Goal: Task Accomplishment & Management: Manage account settings

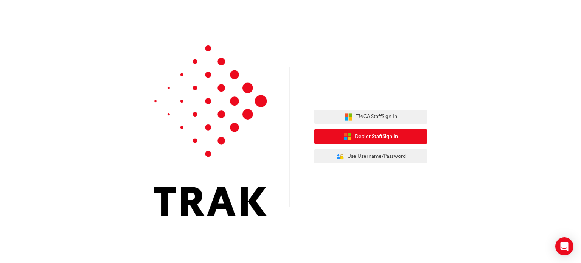
click at [342, 134] on button "Dealer Staff Sign In" at bounding box center [370, 136] width 113 height 14
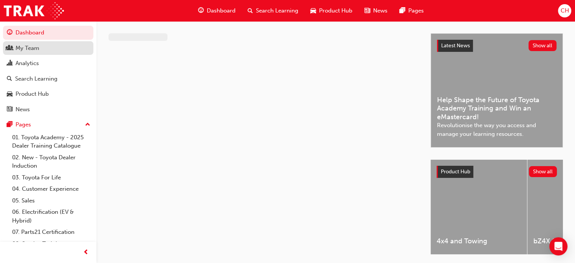
click at [34, 51] on div "My Team" at bounding box center [28, 48] width 24 height 9
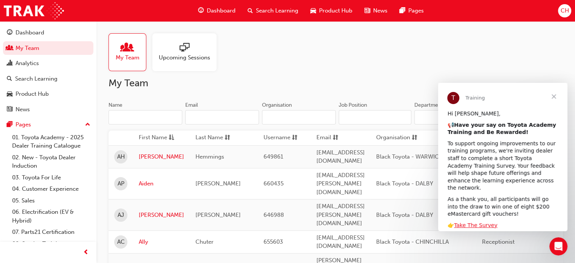
click at [127, 117] on input "Name" at bounding box center [146, 117] width 74 height 14
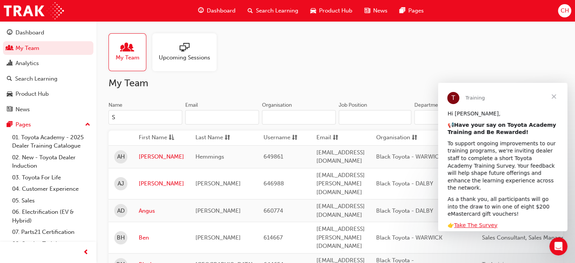
click at [556, 96] on span "Close" at bounding box center [554, 96] width 27 height 27
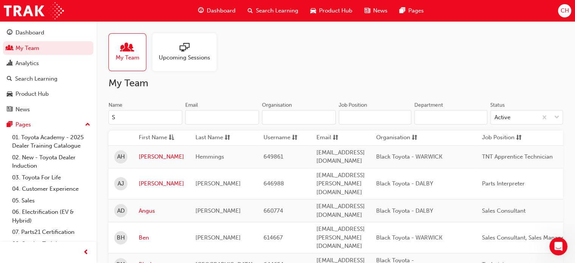
drag, startPoint x: 117, startPoint y: 116, endPoint x: 110, endPoint y: 117, distance: 6.5
click at [110, 117] on input "S" at bounding box center [146, 117] width 74 height 14
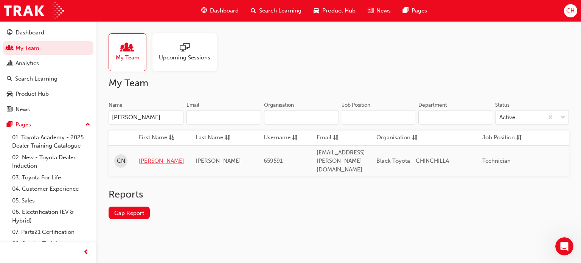
type input "[PERSON_NAME]"
click at [146, 157] on link "[PERSON_NAME]" at bounding box center [161, 161] width 45 height 9
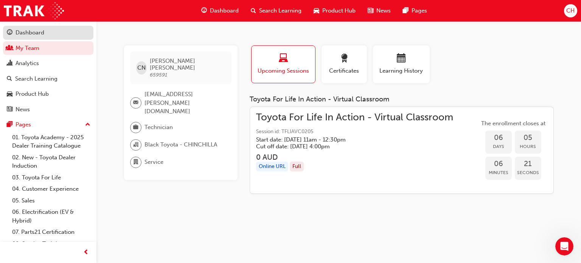
click at [34, 30] on div "Dashboard" at bounding box center [30, 32] width 29 height 9
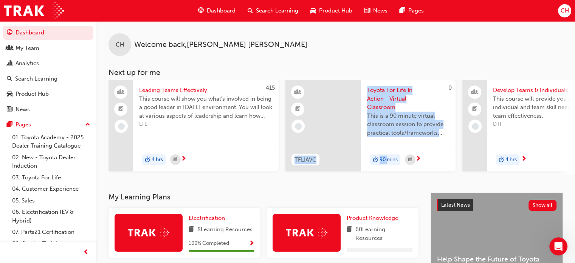
drag, startPoint x: 295, startPoint y: 177, endPoint x: 386, endPoint y: 172, distance: 90.9
click at [388, 173] on div "CH Welcome back , [PERSON_NAME] Next up for me 415 Leading Teams Effectively Th…" at bounding box center [335, 106] width 479 height 171
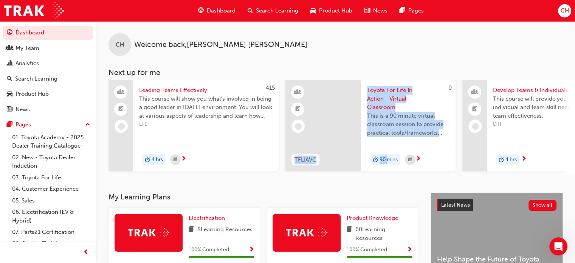
click at [564, 11] on span "CH" at bounding box center [565, 10] width 8 height 9
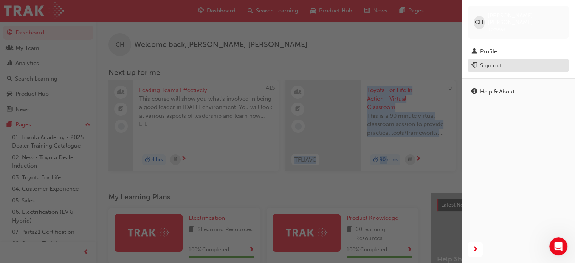
click at [499, 61] on div "Sign out" at bounding box center [491, 65] width 22 height 9
